Goal: Task Accomplishment & Management: Complete application form

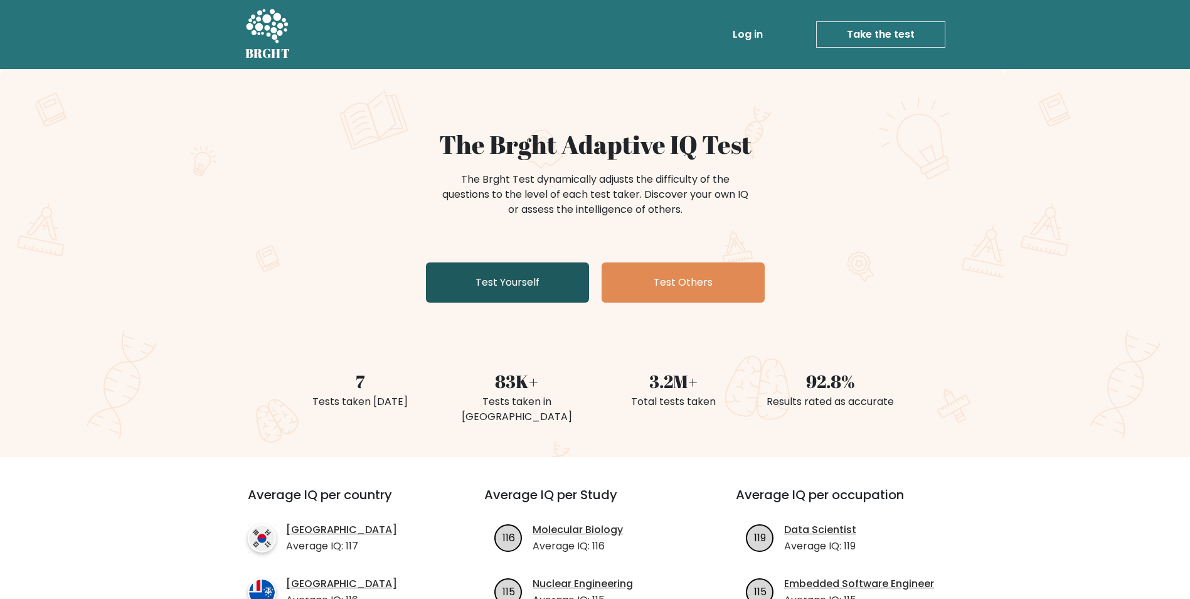
click at [490, 272] on link "Test Yourself" at bounding box center [507, 282] width 163 height 40
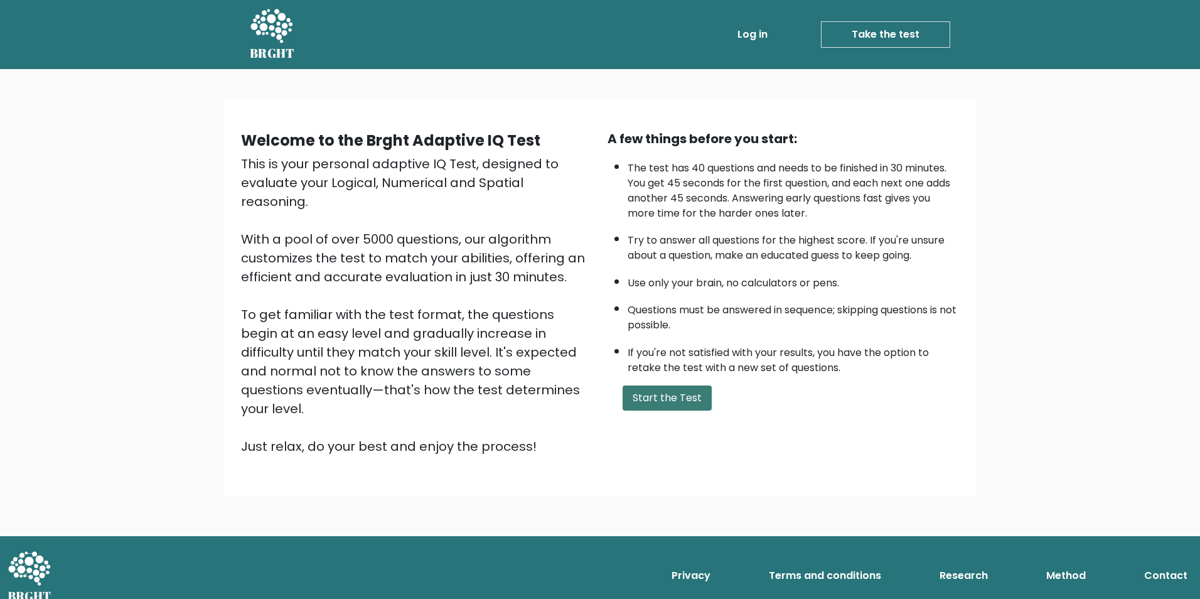
click at [671, 398] on button "Start the Test" at bounding box center [667, 397] width 89 height 25
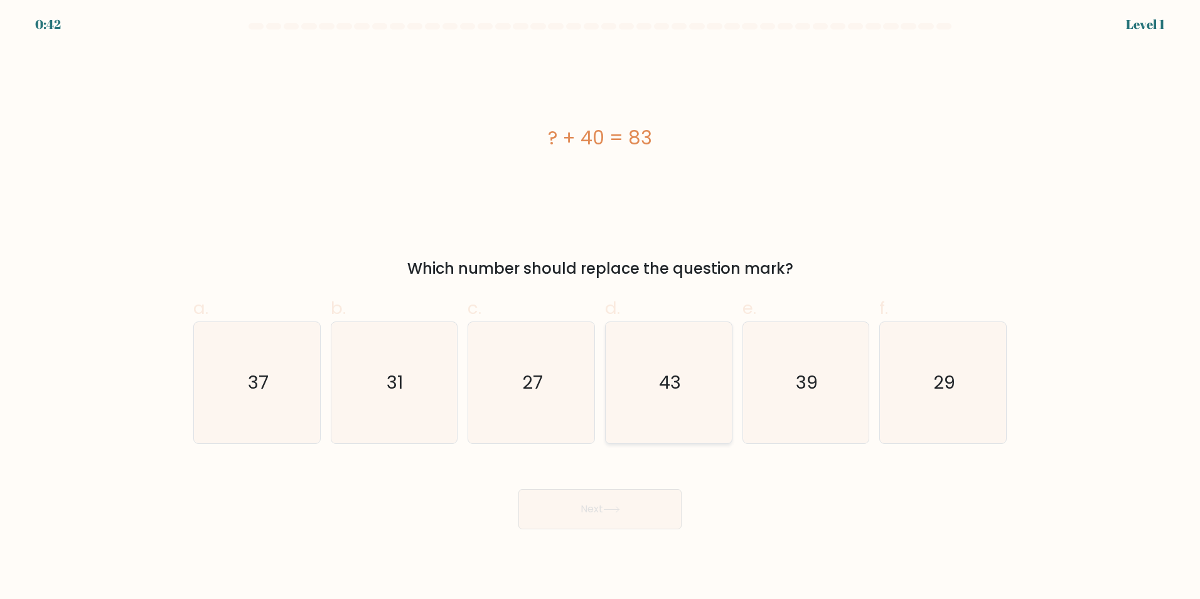
click at [665, 371] on text "43" at bounding box center [670, 382] width 22 height 25
click at [601, 308] on input "d. 43" at bounding box center [600, 303] width 1 height 8
radio input "true"
click at [633, 501] on button "Next" at bounding box center [599, 509] width 163 height 40
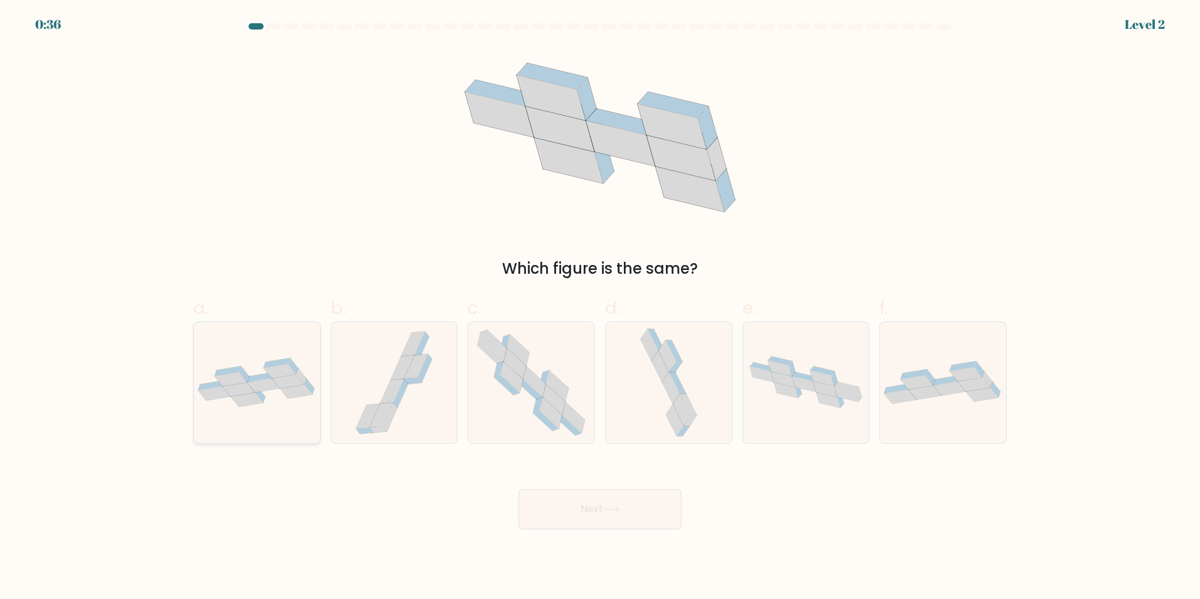
click at [292, 398] on icon at bounding box center [297, 391] width 33 height 14
click at [600, 308] on input "a." at bounding box center [600, 303] width 1 height 8
radio input "true"
click at [613, 513] on button "Next" at bounding box center [599, 509] width 163 height 40
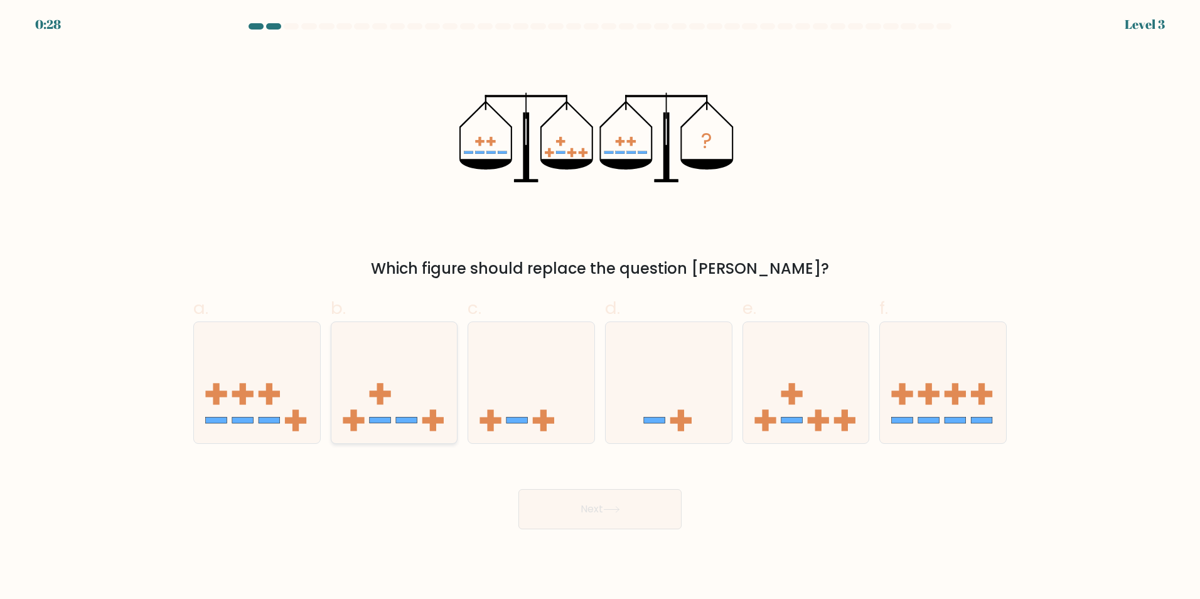
click at [396, 398] on icon at bounding box center [394, 382] width 126 height 104
click at [600, 308] on input "b." at bounding box center [600, 303] width 1 height 8
radio input "true"
click at [827, 410] on icon at bounding box center [806, 382] width 126 height 104
click at [601, 308] on input "e." at bounding box center [600, 303] width 1 height 8
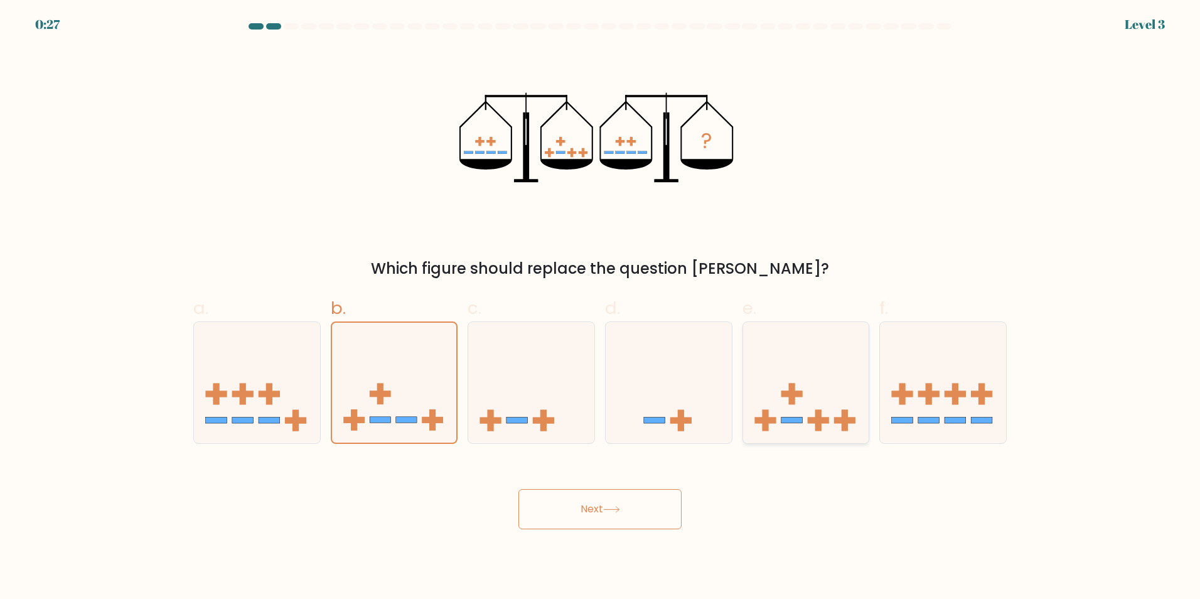
radio input "true"
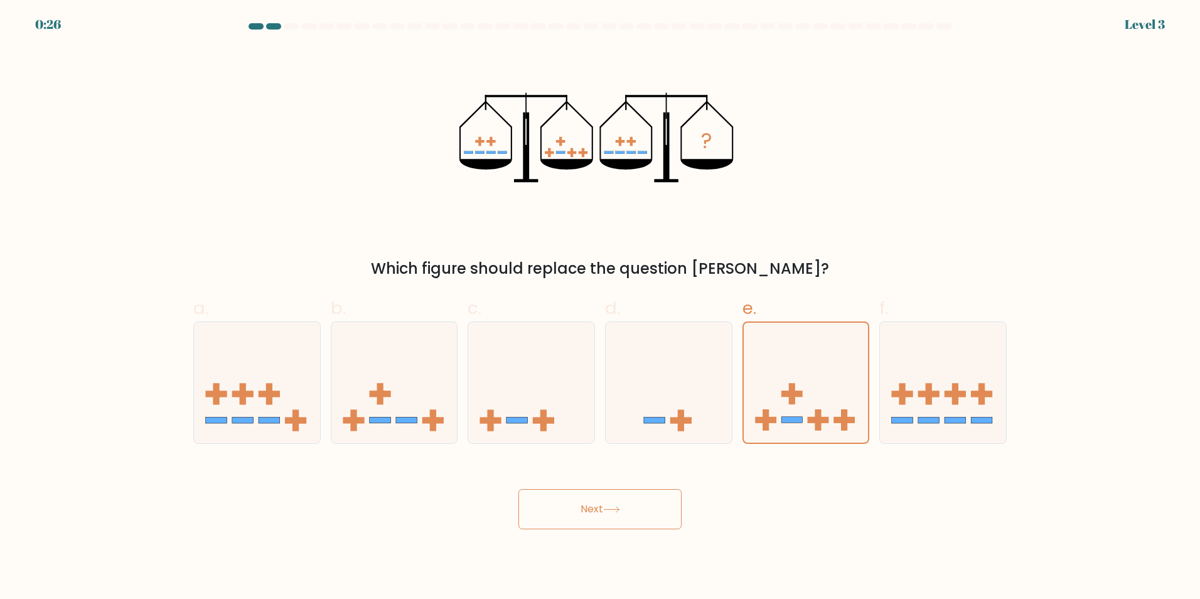
click at [616, 510] on icon at bounding box center [611, 509] width 17 height 7
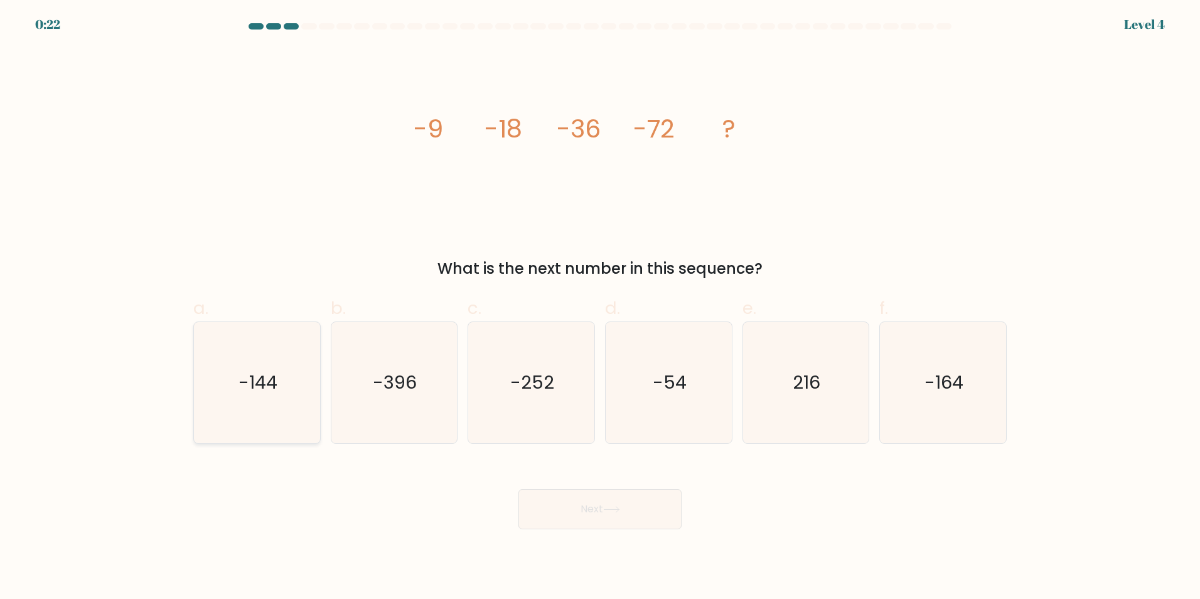
click at [263, 375] on text "-144" at bounding box center [257, 382] width 39 height 25
click at [600, 308] on input "a. -144" at bounding box center [600, 303] width 1 height 8
radio input "true"
click at [557, 505] on button "Next" at bounding box center [599, 509] width 163 height 40
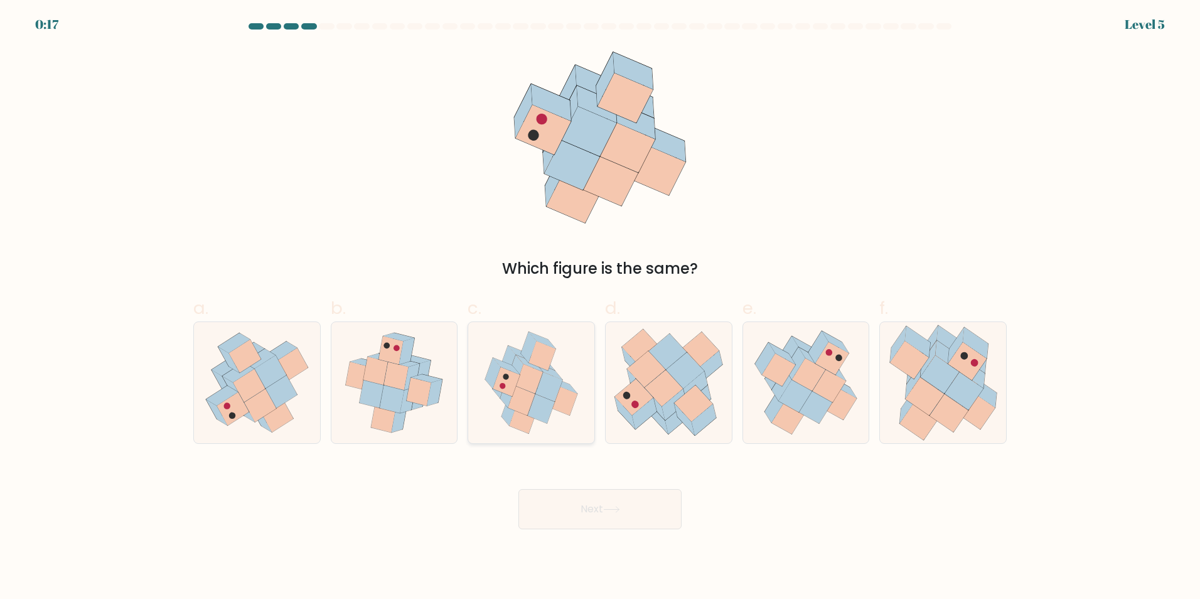
click at [515, 414] on icon at bounding box center [523, 418] width 27 height 29
click at [600, 308] on input "c." at bounding box center [600, 303] width 1 height 8
radio input "true"
click at [578, 501] on button "Next" at bounding box center [599, 509] width 163 height 40
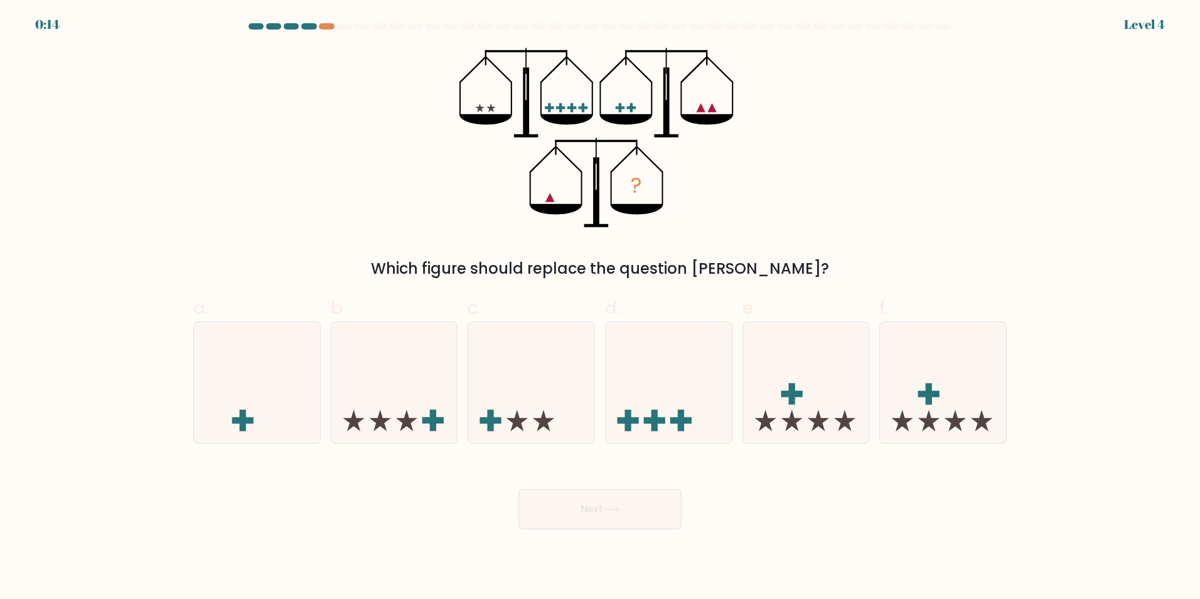
click at [272, 25] on div at bounding box center [273, 26] width 15 height 6
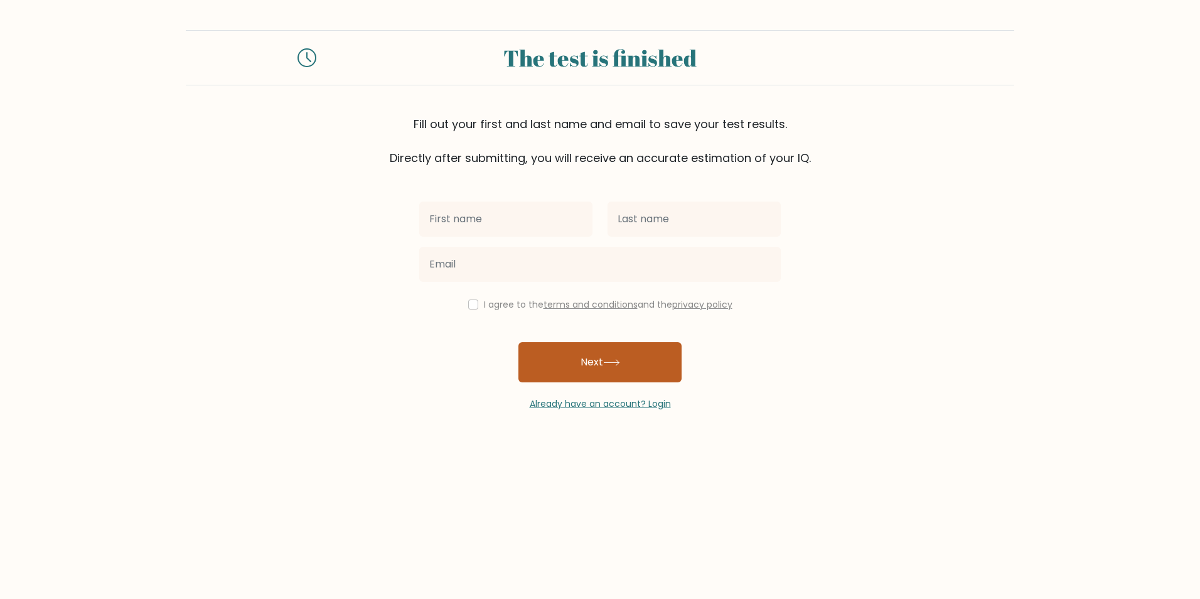
click at [559, 364] on button "Next" at bounding box center [599, 362] width 163 height 40
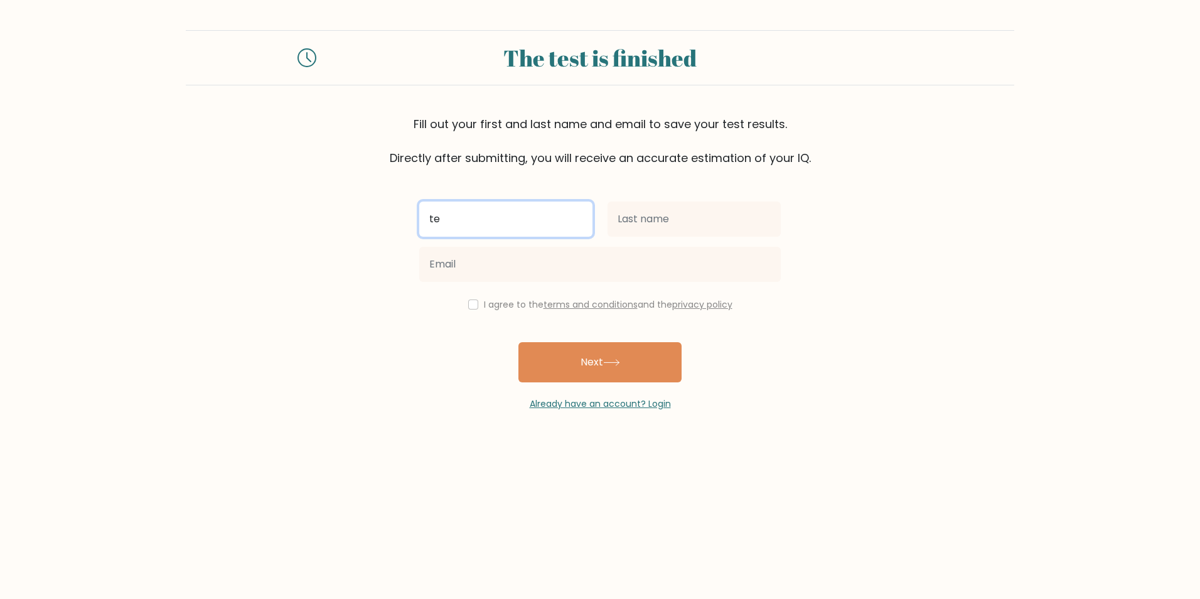
type input "te"
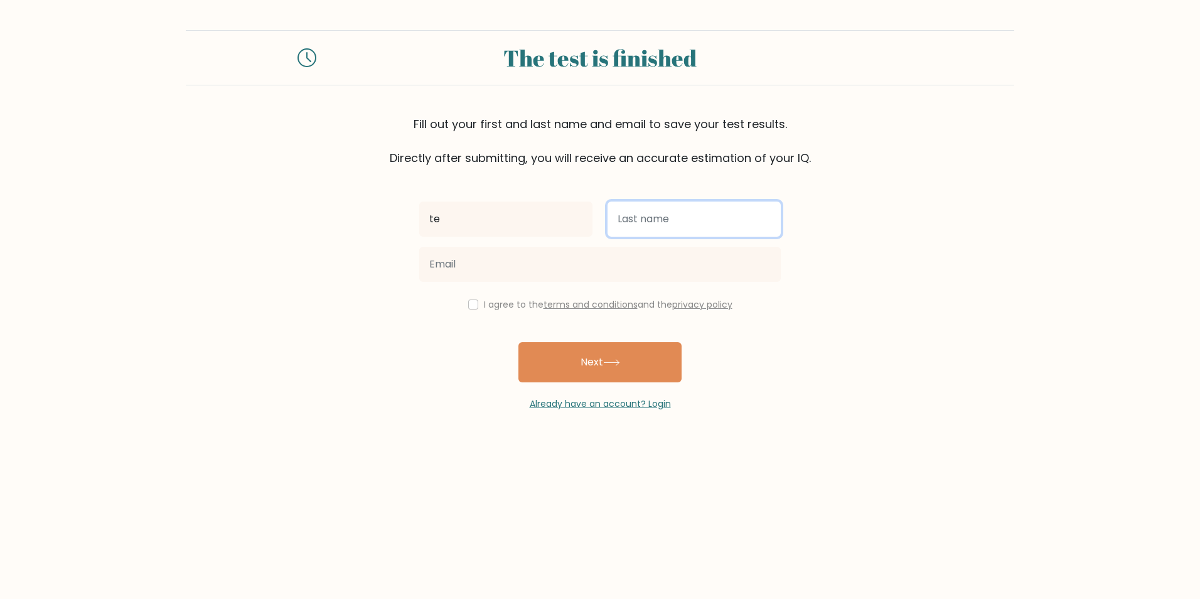
click at [645, 223] on input "text" at bounding box center [693, 218] width 173 height 35
type input "gb"
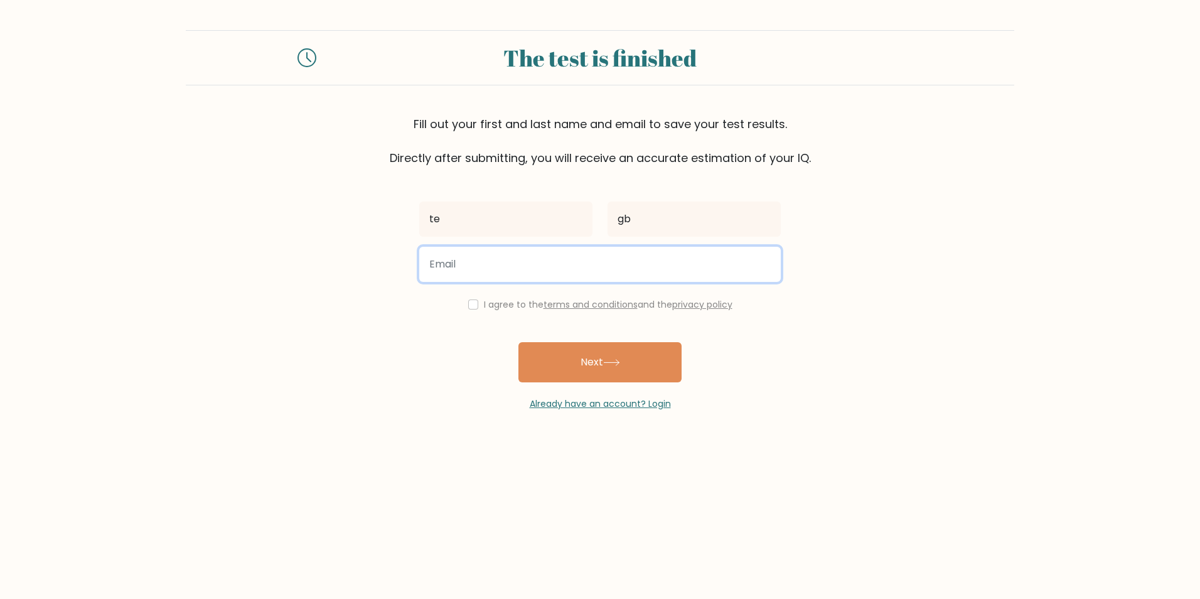
click at [588, 267] on input "email" at bounding box center [599, 264] width 361 height 35
type input "dfrv@edfgg.c"
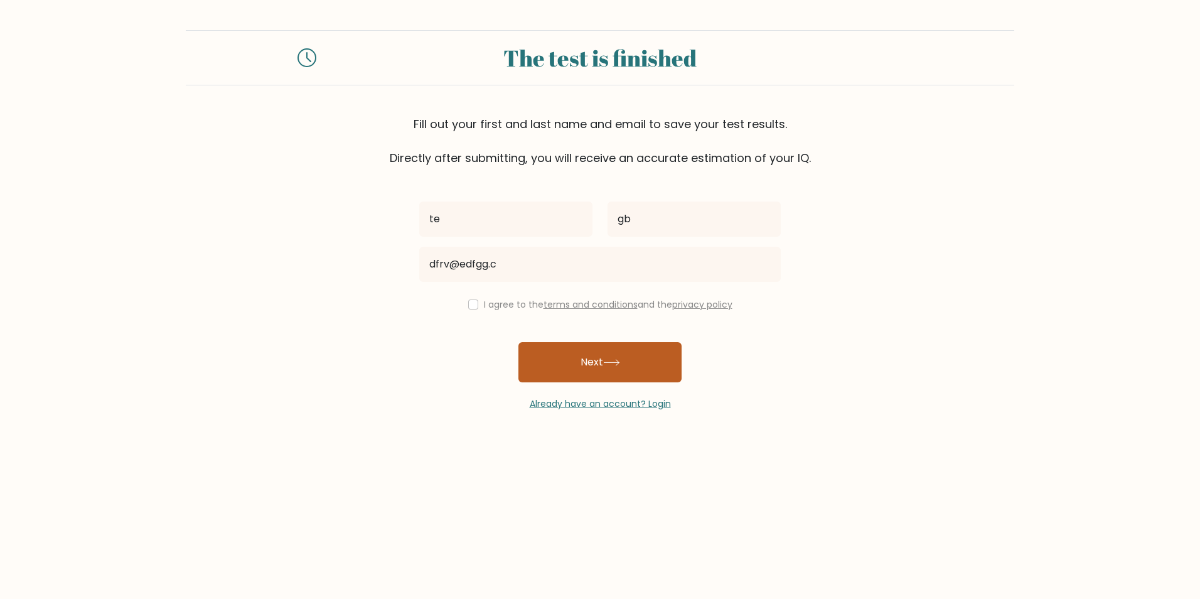
click at [574, 366] on button "Next" at bounding box center [599, 362] width 163 height 40
click at [484, 302] on label "I agree to the terms and conditions and the privacy policy" at bounding box center [608, 304] width 249 height 13
click at [481, 311] on div "I agree to the terms and conditions and the privacy policy" at bounding box center [600, 304] width 377 height 15
click at [476, 305] on div "I agree to the terms and conditions and the privacy policy" at bounding box center [600, 304] width 377 height 15
click at [473, 304] on input "checkbox" at bounding box center [473, 304] width 10 height 10
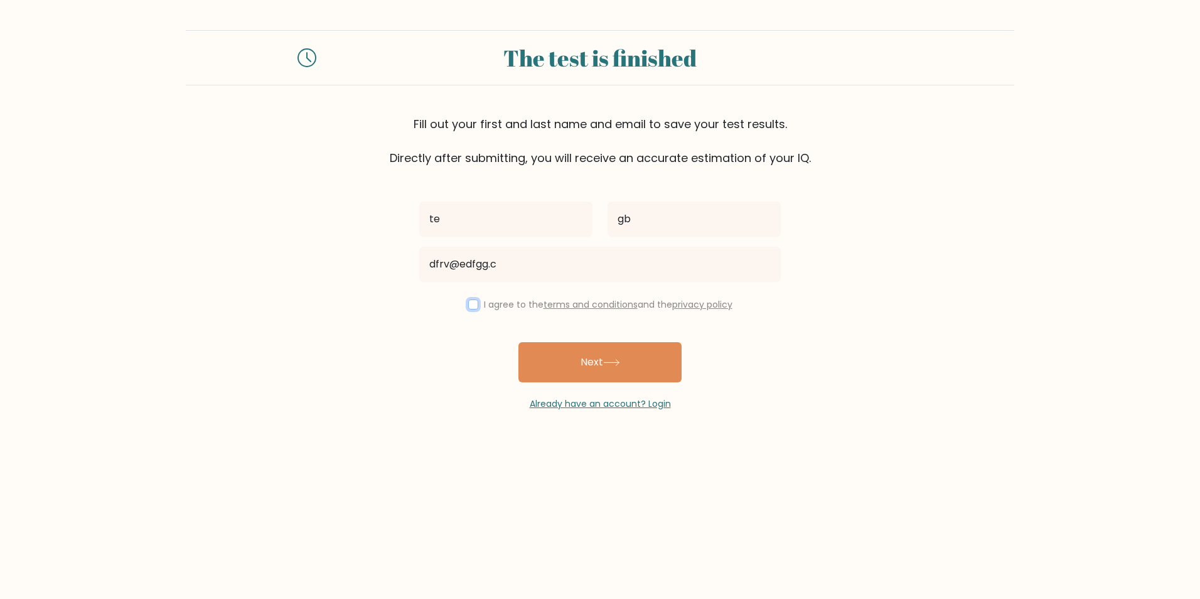
checkbox input "true"
click at [570, 360] on button "Next" at bounding box center [599, 362] width 163 height 40
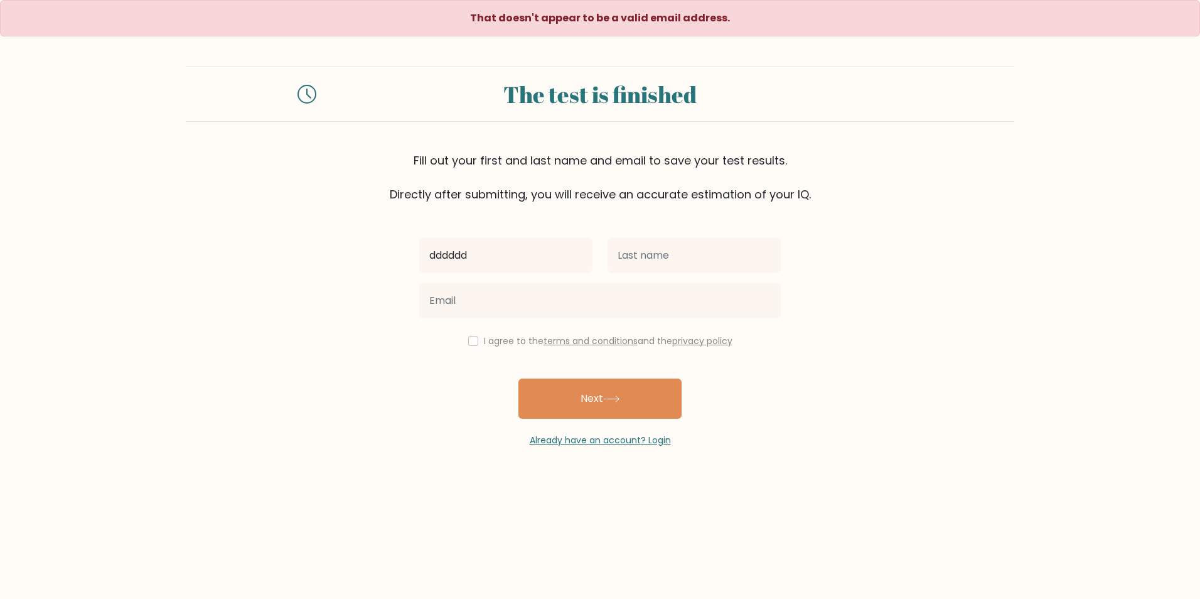
type input "dddddd"
click at [625, 264] on input "text" at bounding box center [693, 255] width 173 height 35
type input "ddddddd"
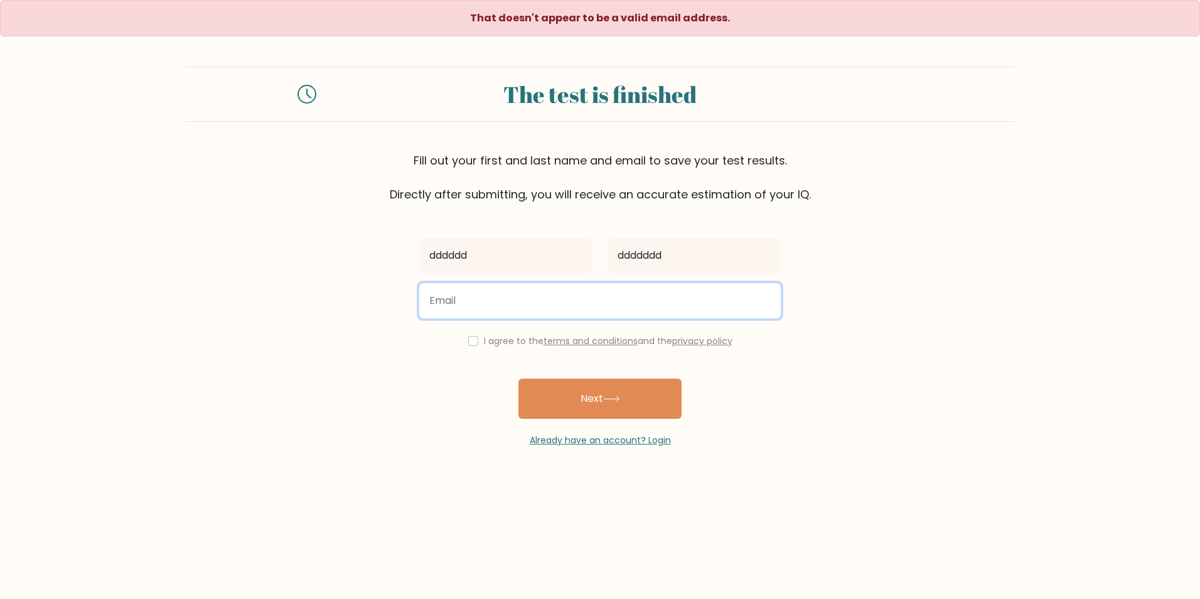
click at [606, 291] on input "email" at bounding box center [599, 300] width 361 height 35
type input "gggghhhhfffggghjhj@outlook.com"
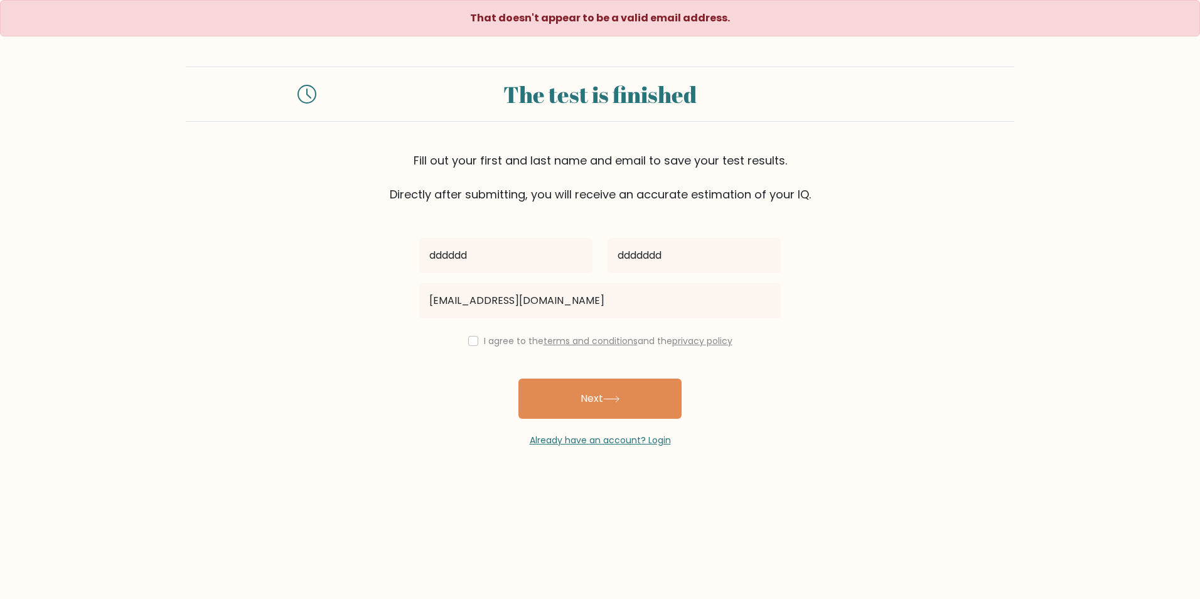
click at [490, 337] on label "I agree to the terms and conditions and the privacy policy" at bounding box center [608, 340] width 249 height 13
click at [490, 344] on label "I agree to the terms and conditions and the privacy policy" at bounding box center [608, 340] width 249 height 13
click at [473, 341] on input "checkbox" at bounding box center [473, 341] width 10 height 10
checkbox input "true"
click at [585, 390] on button "Next" at bounding box center [599, 398] width 163 height 40
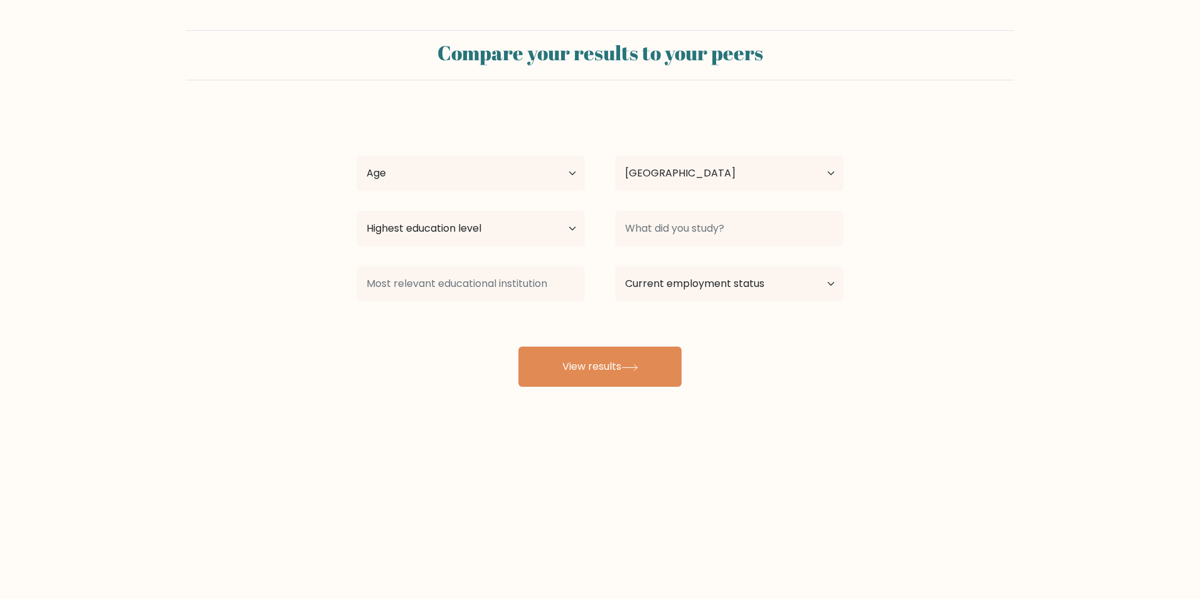
select select "GB"
click at [564, 182] on select "Age Under [DEMOGRAPHIC_DATA] [DEMOGRAPHIC_DATA] [DEMOGRAPHIC_DATA] [DEMOGRAPHIC…" at bounding box center [470, 173] width 228 height 35
select select "min_18"
click at [356, 156] on select "Age Under [DEMOGRAPHIC_DATA] [DEMOGRAPHIC_DATA] [DEMOGRAPHIC_DATA] [DEMOGRAPHIC…" at bounding box center [470, 173] width 228 height 35
click at [475, 221] on select "Highest education level No schooling Primary Lower Secondary Upper Secondary Oc…" at bounding box center [470, 228] width 228 height 35
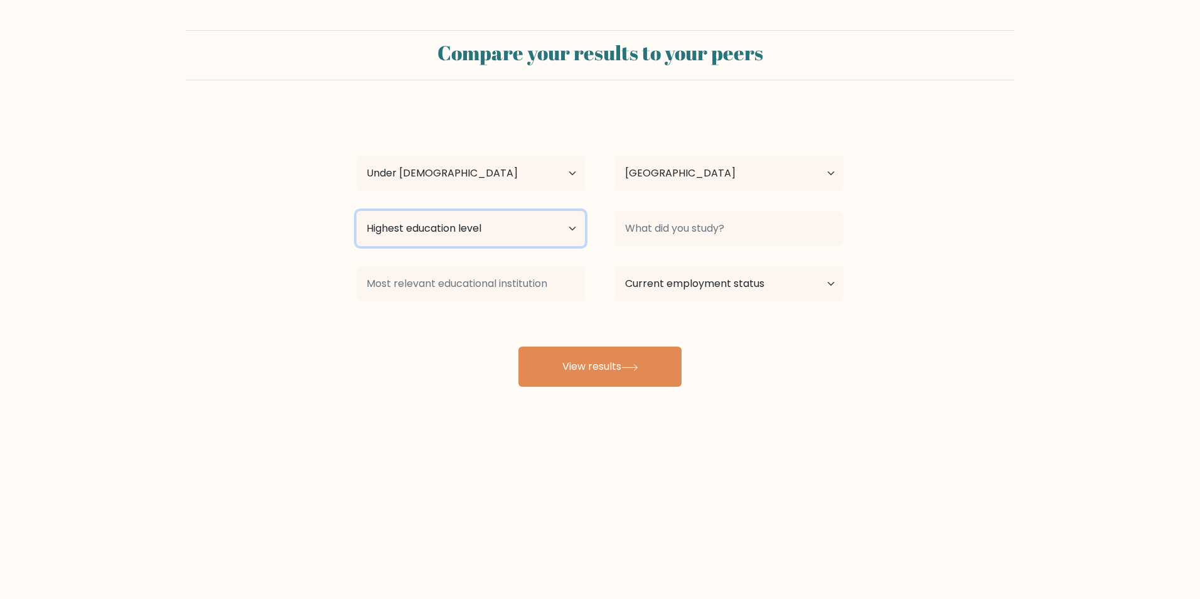
select select "lower_secondary"
click at [356, 211] on select "Highest education level No schooling Primary Lower Secondary Upper Secondary Oc…" at bounding box center [470, 228] width 228 height 35
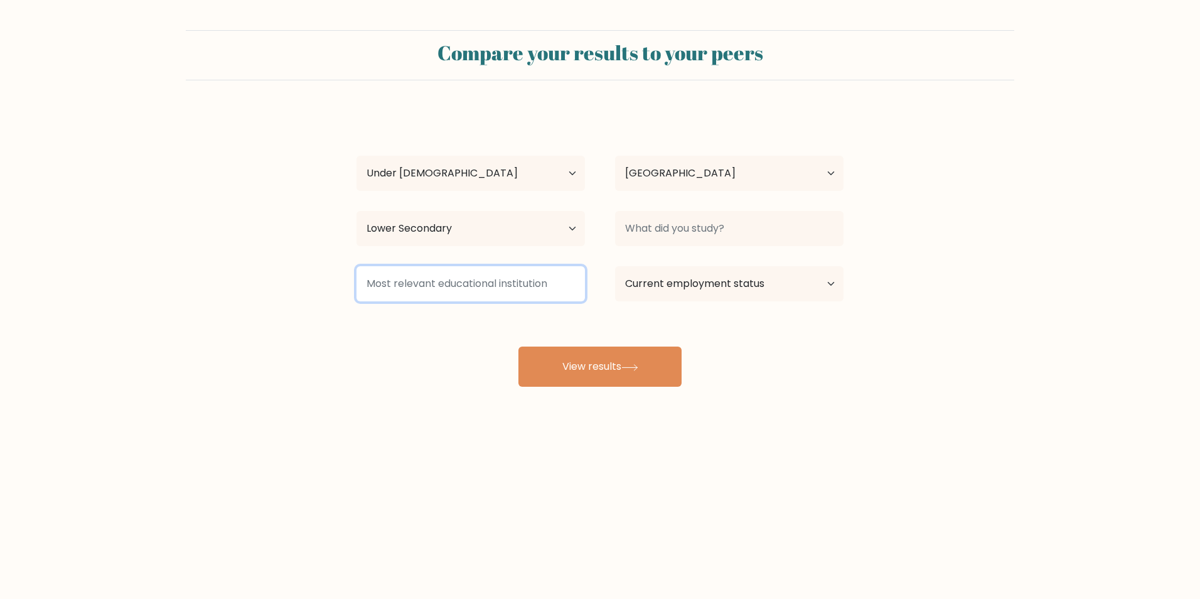
click at [521, 299] on input at bounding box center [470, 283] width 228 height 35
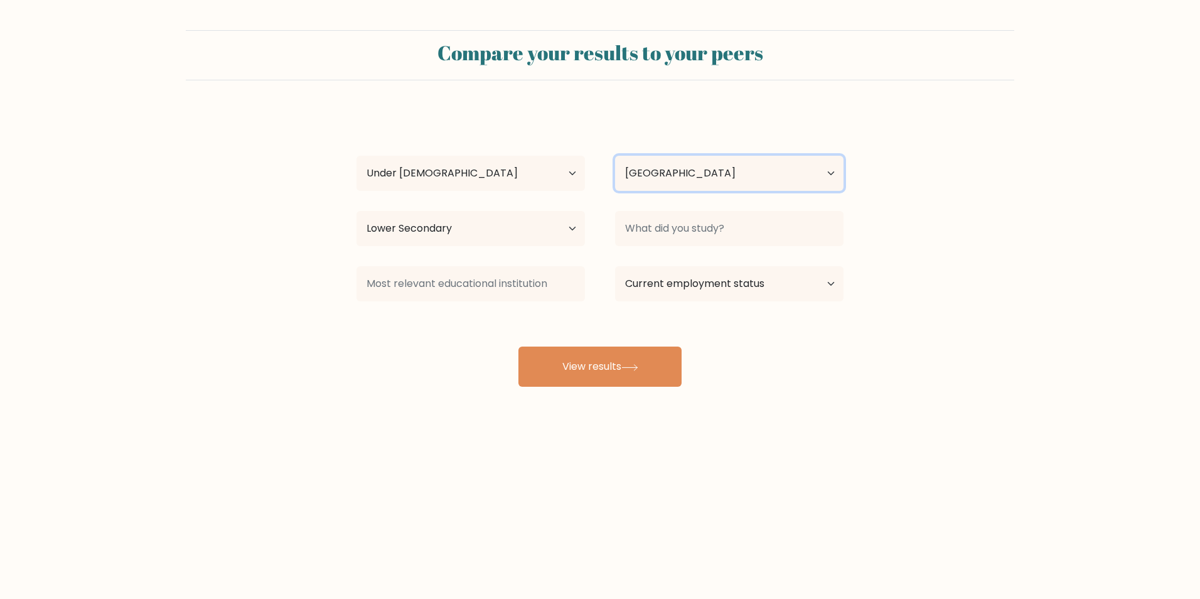
click at [677, 169] on select "Country Afghanistan Albania Algeria American Samoa Andorra Angola Anguilla Anta…" at bounding box center [729, 173] width 228 height 35
click at [682, 171] on select "Country Afghanistan Albania Algeria American Samoa Andorra Angola Anguilla Anta…" at bounding box center [729, 173] width 228 height 35
click at [700, 282] on select "Current employment status Employed Student Retired Other / prefer not to answer" at bounding box center [729, 283] width 228 height 35
select select "student"
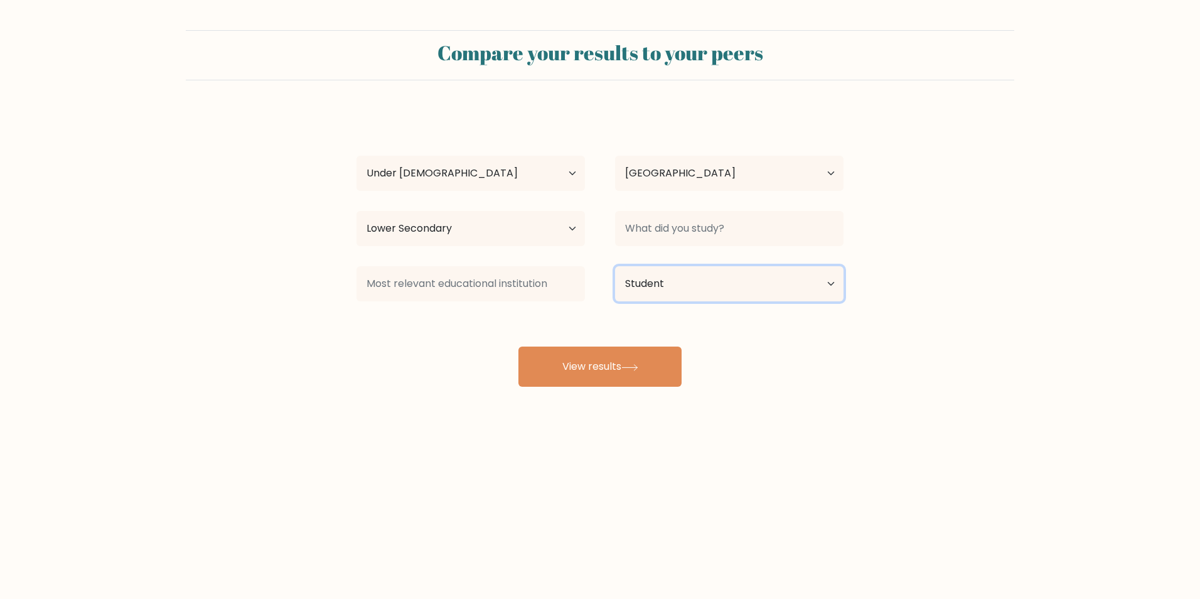
click at [615, 266] on select "Current employment status Employed Student Retired Other / prefer not to answer" at bounding box center [729, 283] width 228 height 35
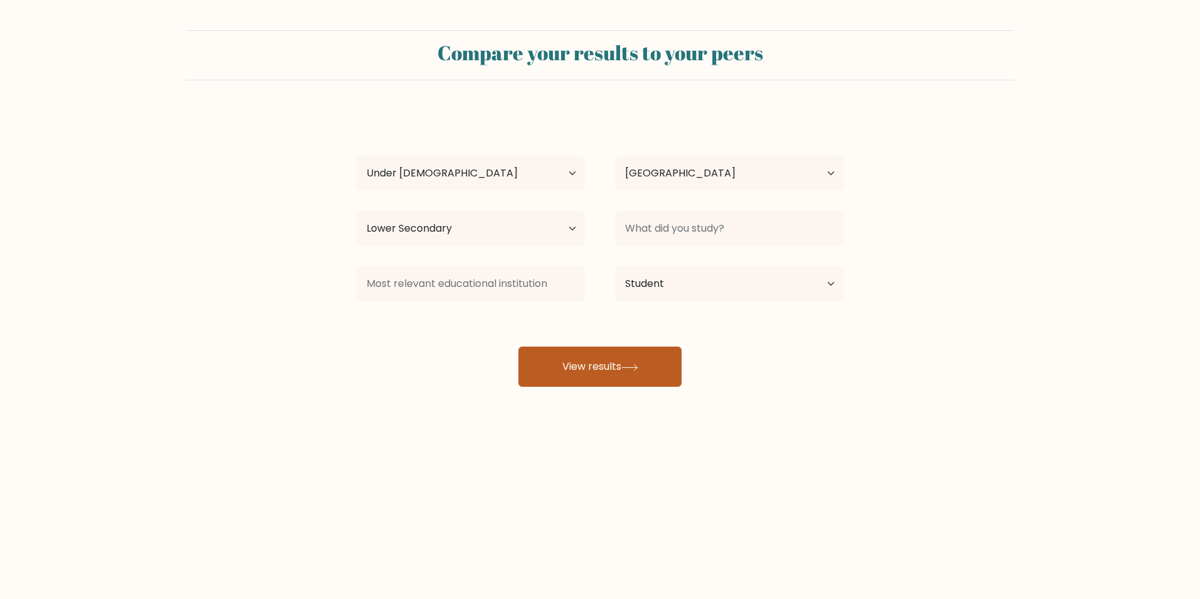
click at [606, 356] on button "View results" at bounding box center [599, 366] width 163 height 40
type input "."
click at [624, 386] on button "View results" at bounding box center [599, 366] width 163 height 40
type input "."
click at [580, 360] on button "View results" at bounding box center [599, 366] width 163 height 40
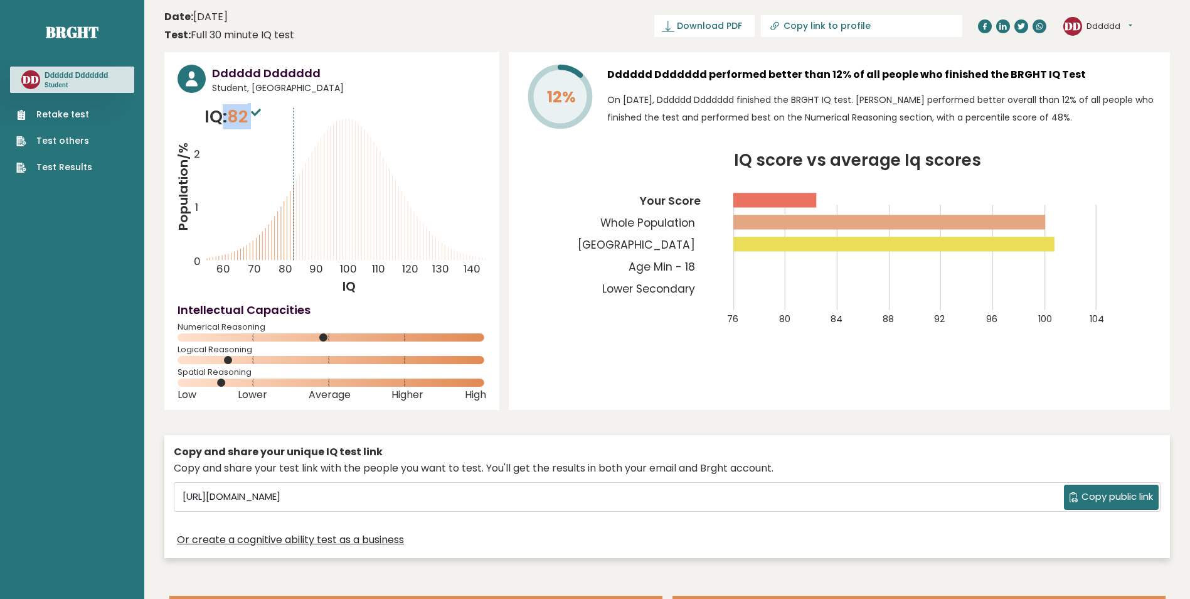
drag, startPoint x: 259, startPoint y: 110, endPoint x: 206, endPoint y: 110, distance: 52.7
click at [208, 110] on p "IQ: 82" at bounding box center [235, 116] width 60 height 25
click at [79, 115] on link "Retake test" at bounding box center [54, 114] width 76 height 13
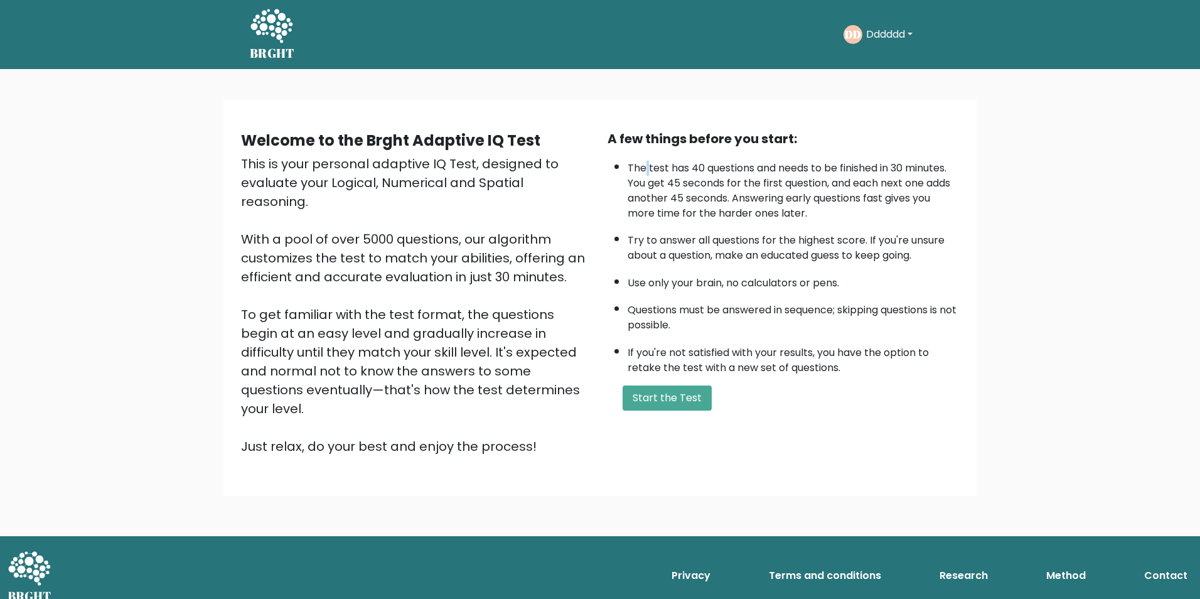
click at [648, 166] on li "The test has 40 questions and needs to be finished in 30 minutes. You get 45 se…" at bounding box center [793, 187] width 331 height 67
click at [663, 388] on button "Start the Test" at bounding box center [667, 397] width 89 height 25
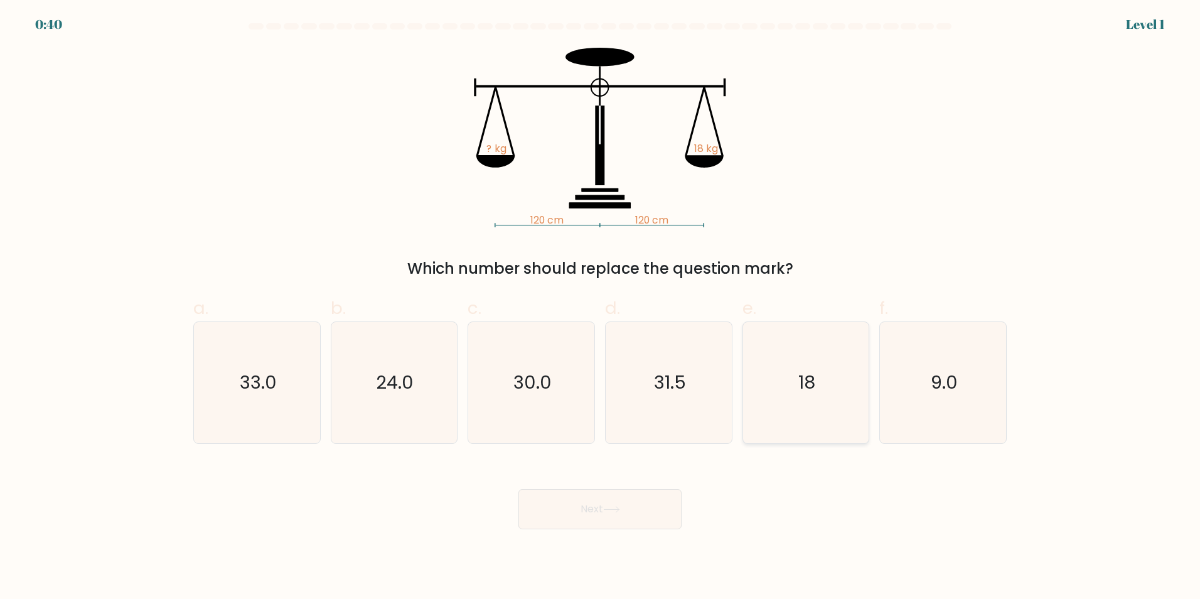
drag, startPoint x: 816, startPoint y: 394, endPoint x: 795, endPoint y: 413, distance: 28.9
click at [816, 393] on icon "18" at bounding box center [805, 382] width 121 height 121
click at [601, 308] on input "e. 18" at bounding box center [600, 303] width 1 height 8
radio input "true"
click at [574, 527] on button "Next" at bounding box center [599, 509] width 163 height 40
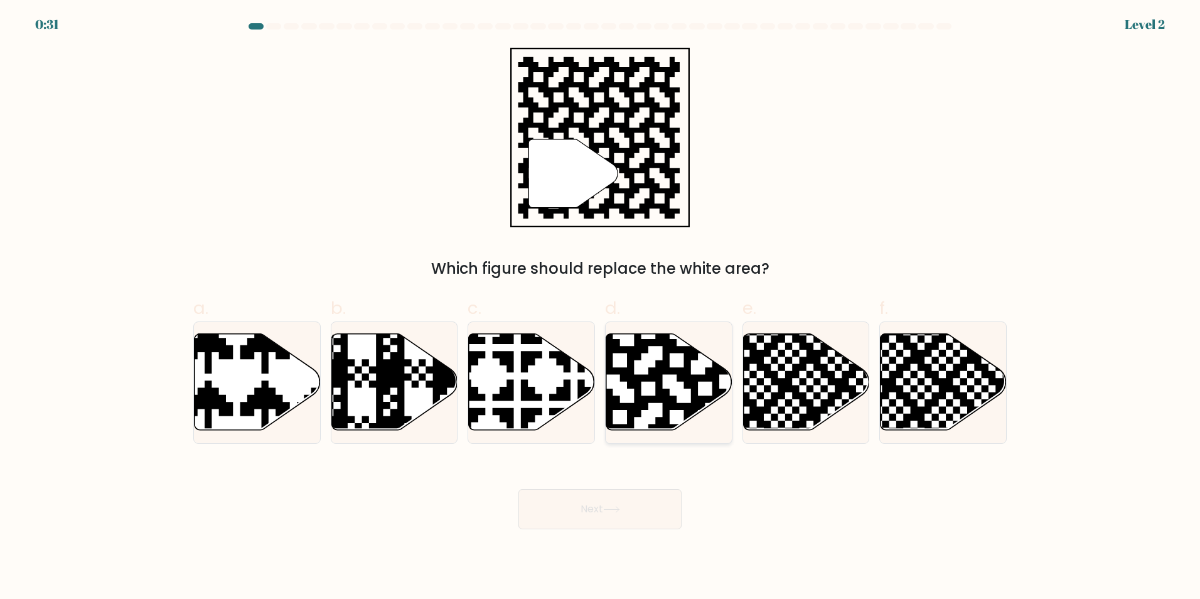
click at [672, 383] on icon at bounding box center [669, 381] width 126 height 97
click at [601, 308] on input "d." at bounding box center [600, 303] width 1 height 8
radio input "true"
click at [624, 498] on button "Next" at bounding box center [599, 509] width 163 height 40
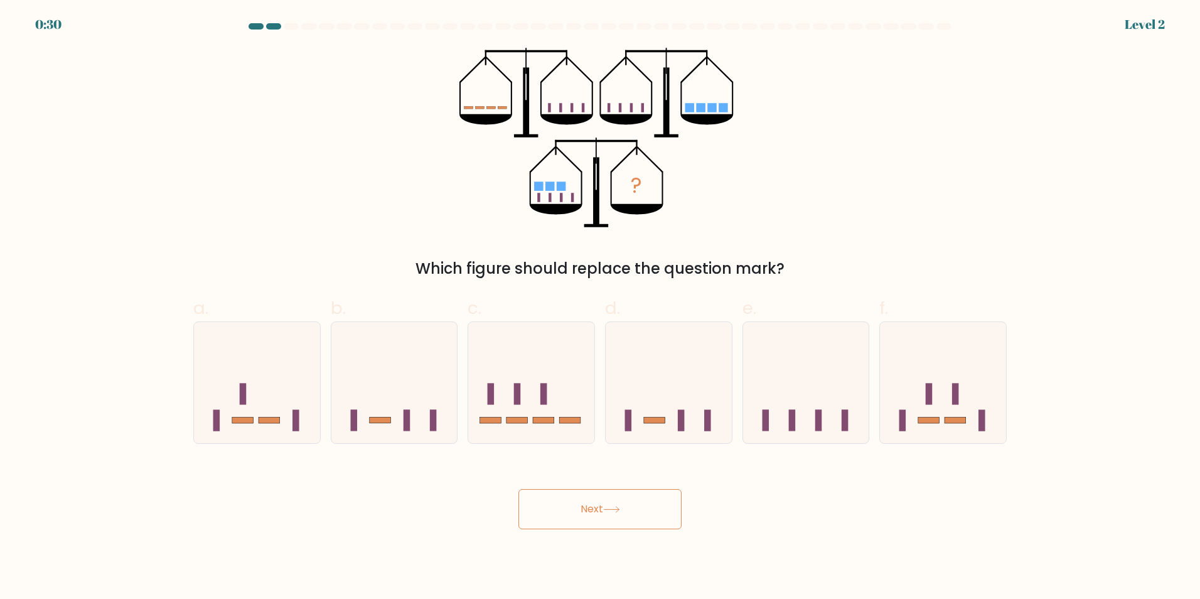
click at [620, 509] on icon at bounding box center [611, 509] width 17 height 7
click at [552, 375] on icon at bounding box center [531, 382] width 126 height 104
click at [600, 308] on input "c." at bounding box center [600, 303] width 1 height 8
radio input "true"
click at [625, 520] on button "Next" at bounding box center [599, 509] width 163 height 40
